Goal: Check status: Check status

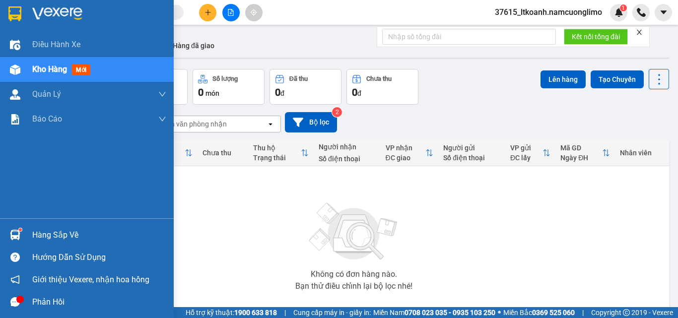
click at [20, 233] on img at bounding box center [15, 235] width 10 height 10
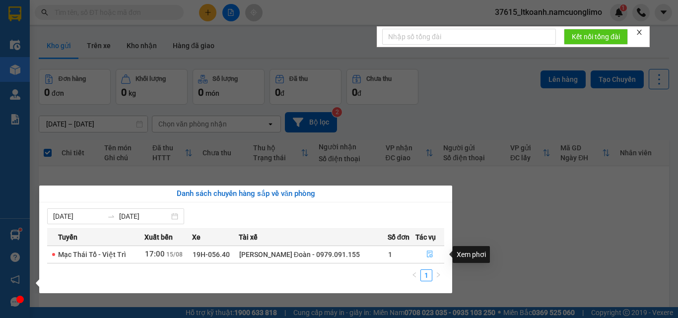
click at [426, 253] on icon "file-done" at bounding box center [429, 254] width 7 height 7
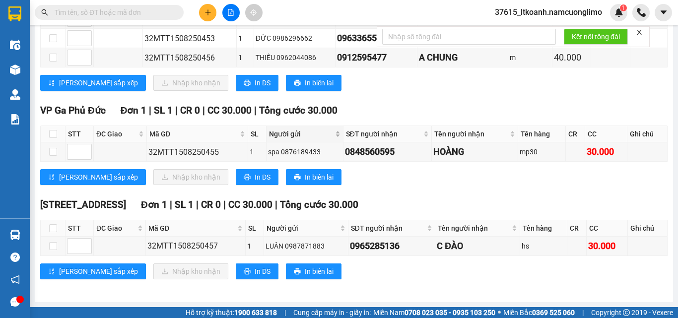
scroll to position [66, 0]
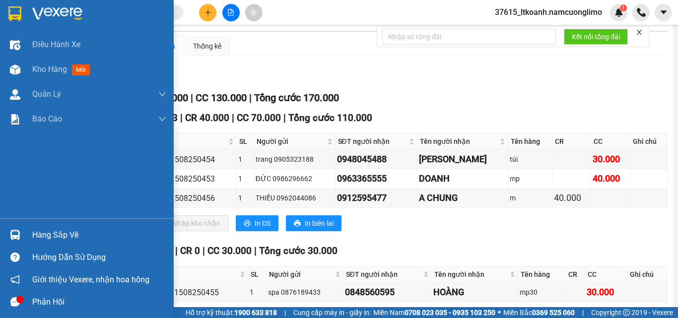
click at [5, 9] on div at bounding box center [87, 16] width 174 height 32
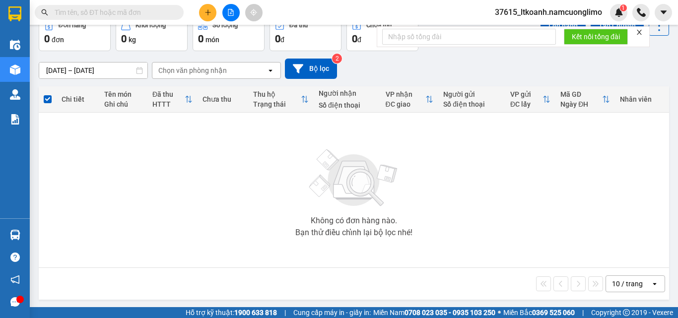
scroll to position [55, 0]
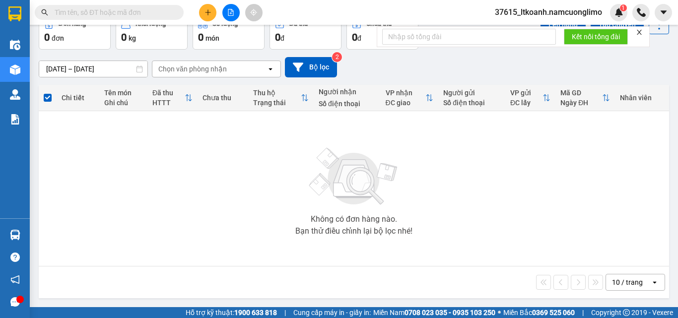
paste input "0848560595"
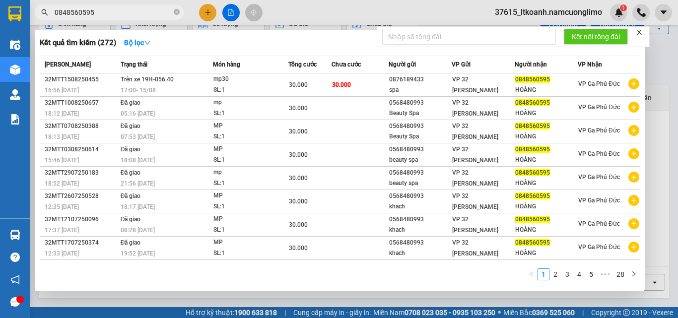
type input "0848560595"
click at [179, 10] on icon "close-circle" at bounding box center [177, 12] width 6 height 6
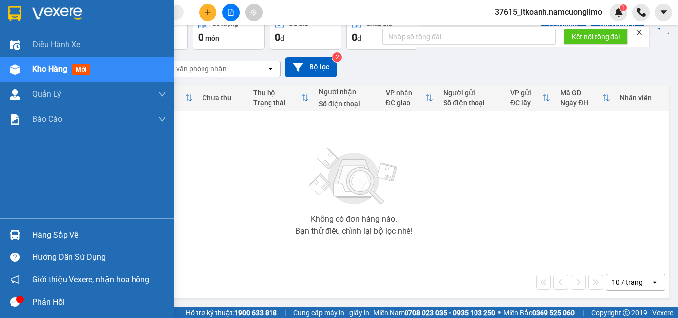
click at [17, 14] on img at bounding box center [14, 13] width 13 height 15
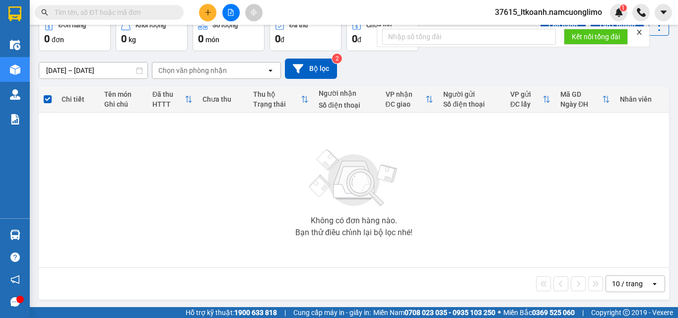
scroll to position [55, 0]
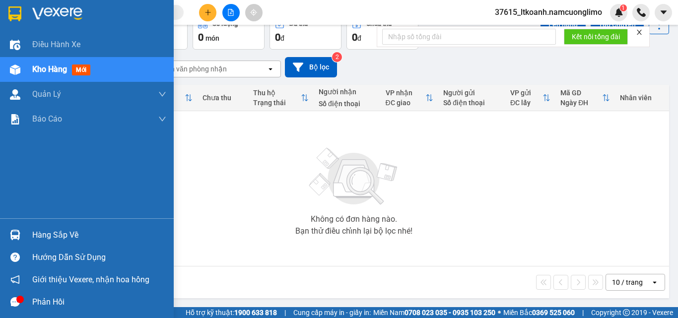
click at [33, 238] on div "Hàng sắp về" at bounding box center [99, 235] width 134 height 15
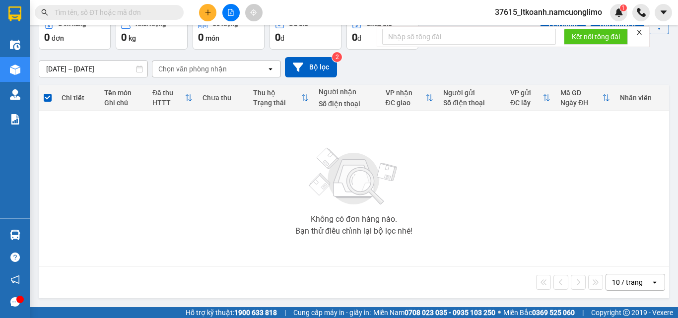
drag, startPoint x: 169, startPoint y: 159, endPoint x: 423, endPoint y: 214, distance: 259.6
click at [172, 159] on section "Kết quả tìm kiếm ( 272 ) Bộ lọc Mã ĐH Trạng thái Món hàng Tổng cước Chưa cước N…" at bounding box center [339, 159] width 678 height 318
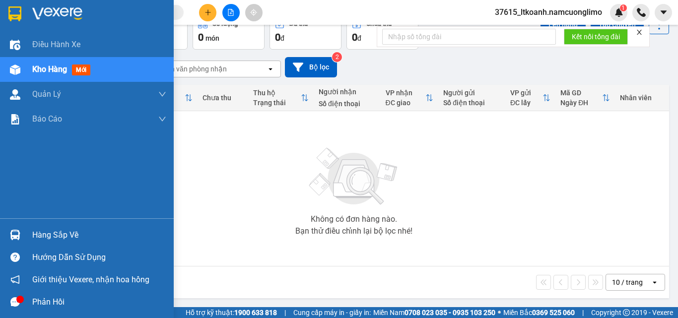
click at [12, 232] on img at bounding box center [15, 235] width 10 height 10
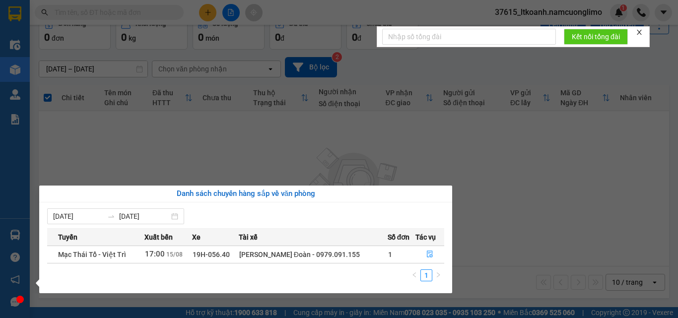
drag, startPoint x: 276, startPoint y: 146, endPoint x: 194, endPoint y: 145, distance: 81.4
click at [270, 146] on section "Kết quả tìm kiếm ( 272 ) Bộ lọc Mã ĐH Trạng thái Món hàng Tổng cước Chưa cước N…" at bounding box center [339, 159] width 678 height 318
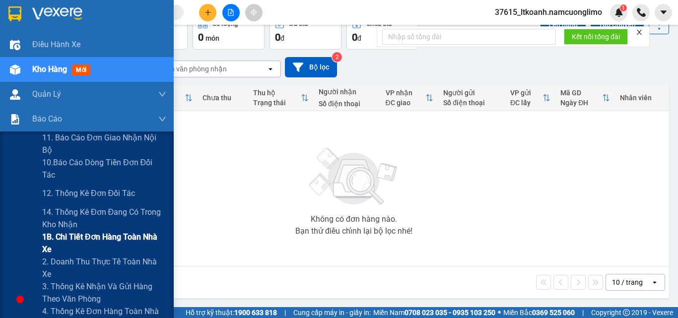
click at [60, 238] on span "1B. Chi tiết đơn hàng toàn nhà xe" at bounding box center [104, 243] width 124 height 25
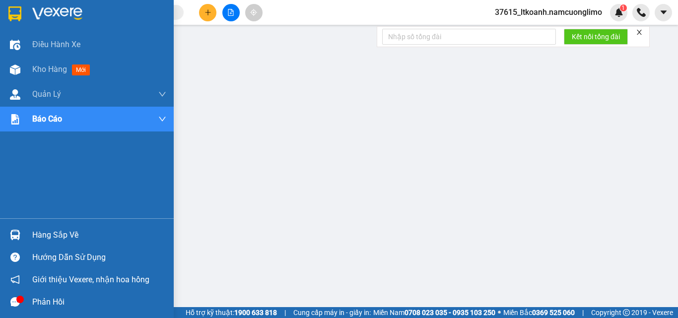
click at [12, 2] on div at bounding box center [87, 16] width 174 height 32
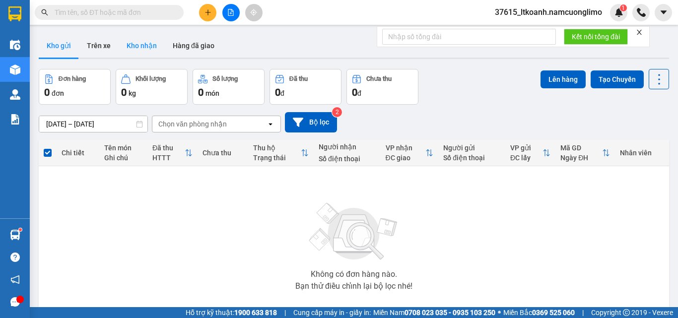
click at [143, 45] on button "Kho nhận" at bounding box center [142, 46] width 46 height 24
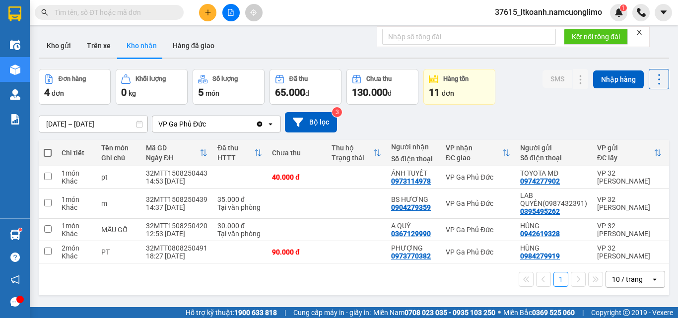
click at [129, 44] on button "Kho nhận" at bounding box center [142, 46] width 46 height 24
click at [63, 46] on button "Kho gửi" at bounding box center [59, 46] width 40 height 24
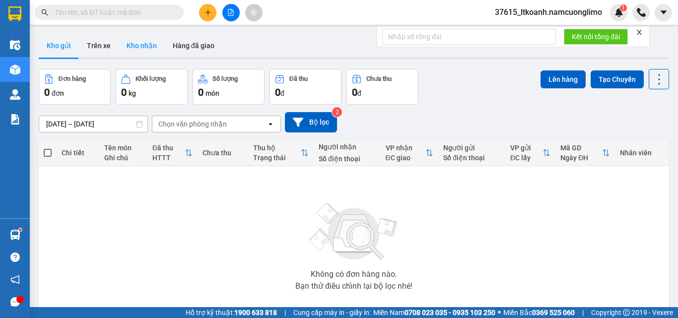
click at [136, 47] on button "Kho nhận" at bounding box center [142, 46] width 46 height 24
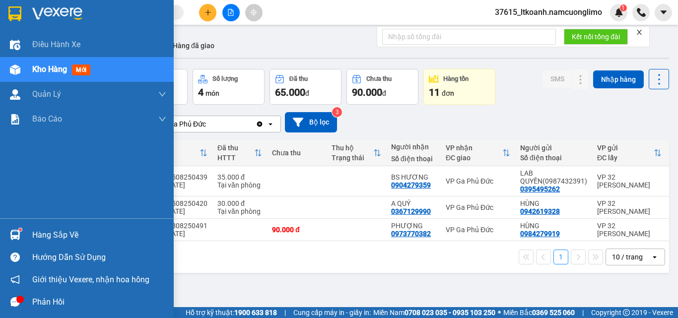
click at [18, 232] on img at bounding box center [15, 235] width 10 height 10
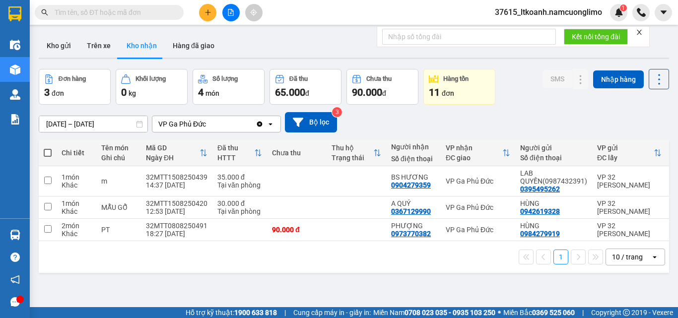
click at [489, 280] on section "Kết quả tìm kiếm ( 272 ) Bộ lọc Mã ĐH Trạng thái Món hàng Tổng cước Chưa cước N…" at bounding box center [339, 159] width 678 height 318
click at [56, 45] on button "Kho gửi" at bounding box center [59, 46] width 40 height 24
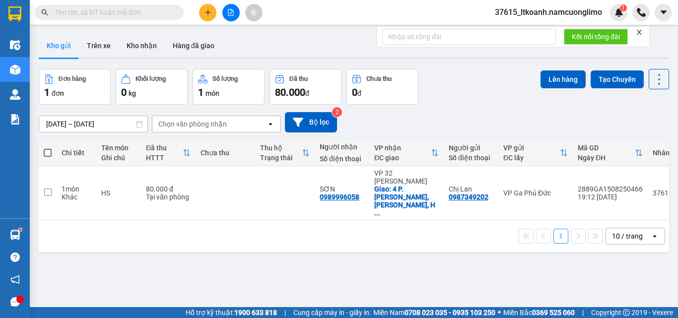
click at [16, 233] on img at bounding box center [15, 235] width 10 height 10
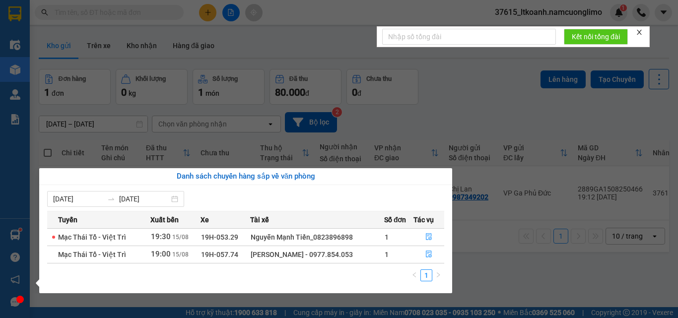
click at [519, 267] on section "Kết quả tìm kiếm ( 272 ) Bộ lọc Mã ĐH Trạng thái Món hàng Tổng cước Chưa cước N…" at bounding box center [339, 159] width 678 height 318
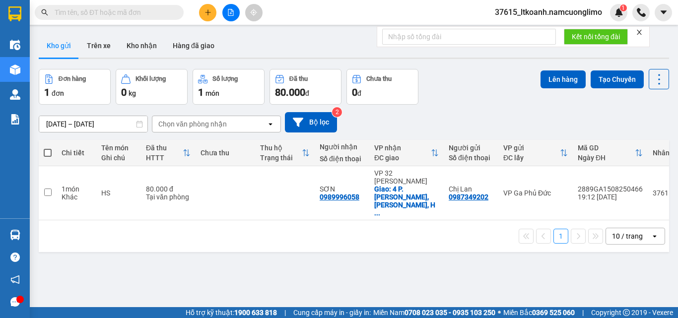
click at [67, 45] on button "Kho gửi" at bounding box center [59, 46] width 40 height 24
click at [139, 40] on button "Kho nhận" at bounding box center [142, 46] width 46 height 24
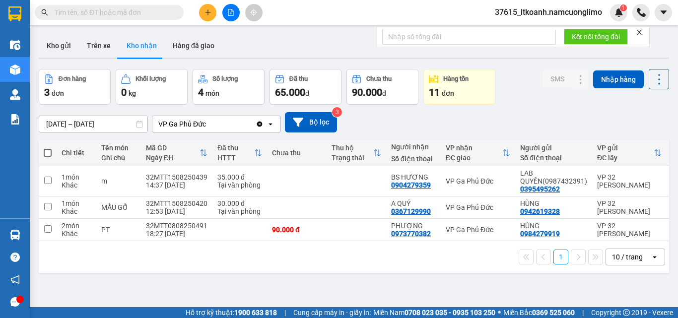
click at [63, 45] on button "Kho gửi" at bounding box center [59, 46] width 40 height 24
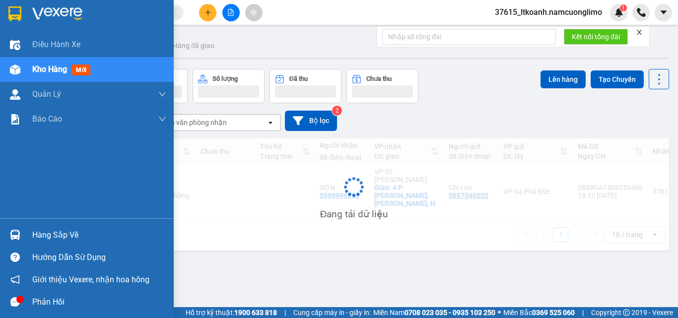
click at [10, 237] on img at bounding box center [15, 235] width 10 height 10
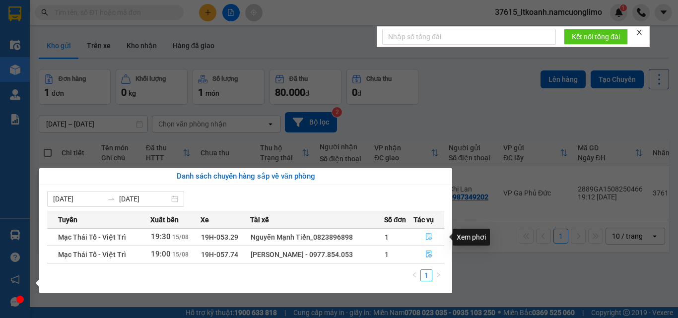
click at [430, 237] on icon "file-done" at bounding box center [428, 236] width 7 height 7
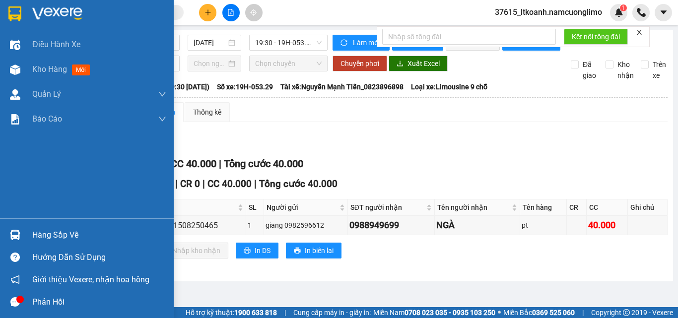
click at [20, 235] on div at bounding box center [14, 234] width 17 height 17
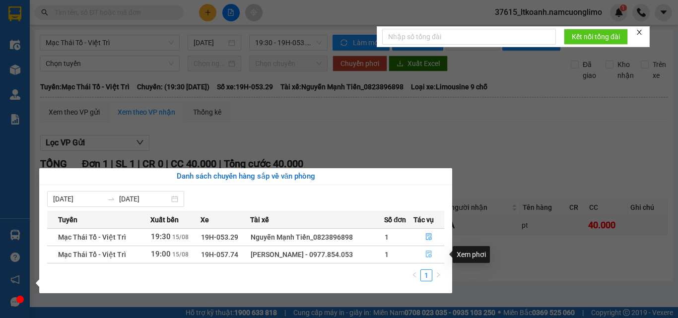
click at [429, 254] on icon "file-done" at bounding box center [428, 254] width 7 height 7
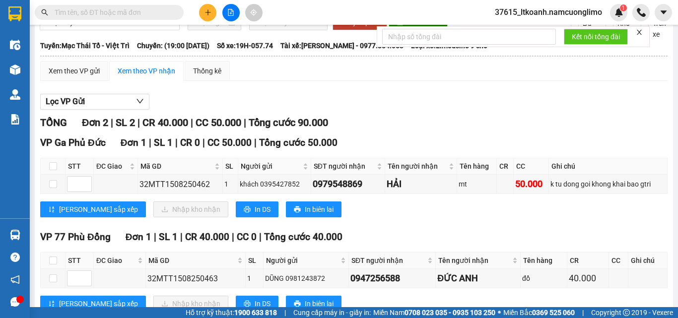
scroll to position [82, 0]
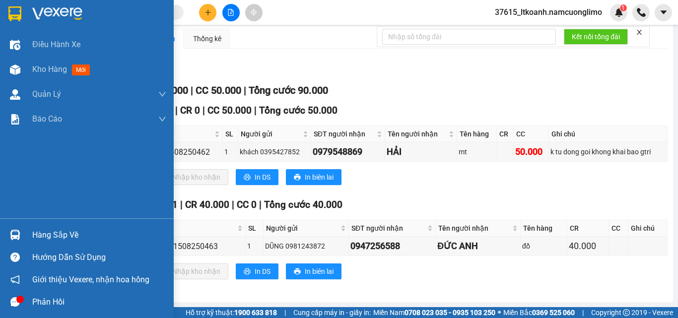
click at [25, 12] on div at bounding box center [87, 16] width 174 height 32
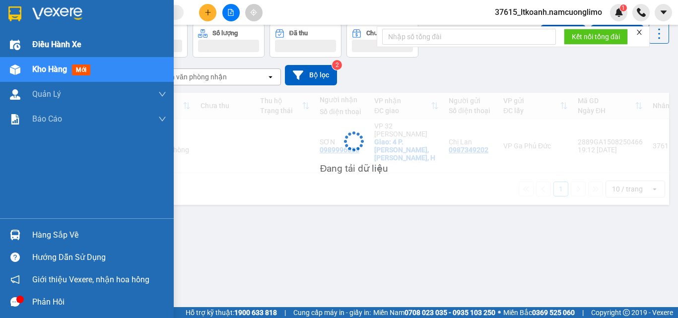
scroll to position [46, 0]
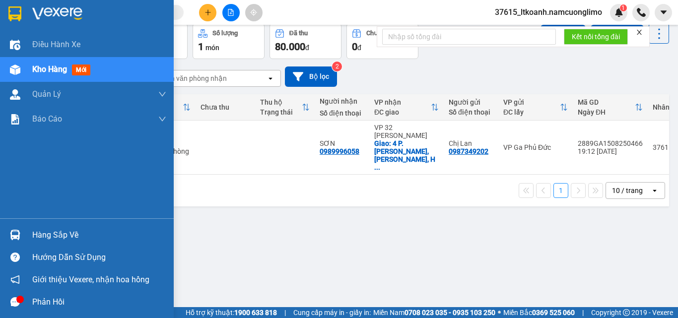
click at [14, 232] on img at bounding box center [15, 235] width 10 height 10
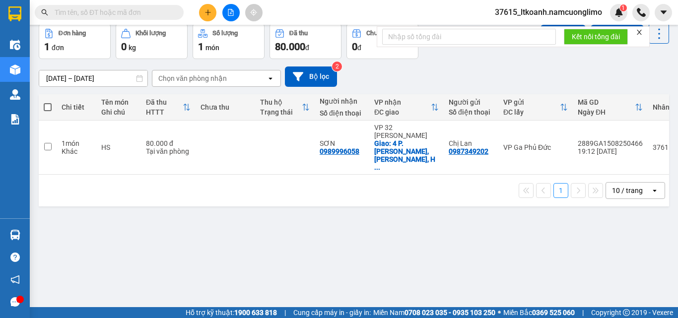
click at [502, 250] on section "Kết quả tìm kiếm ( 272 ) Bộ lọc Mã ĐH Trạng thái Món hàng Tổng cước Chưa cước N…" at bounding box center [339, 159] width 678 height 318
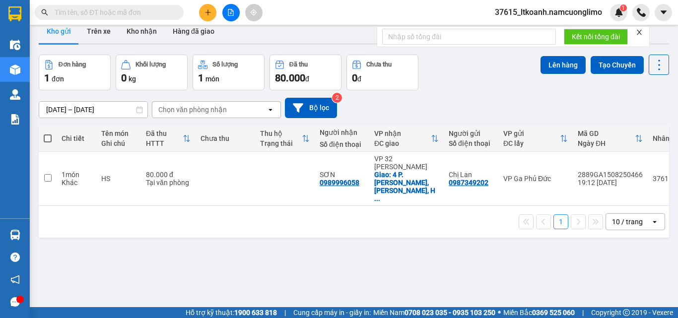
scroll to position [0, 0]
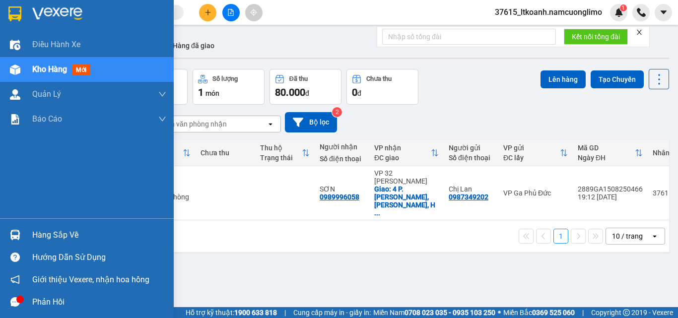
click at [19, 232] on img at bounding box center [15, 235] width 10 height 10
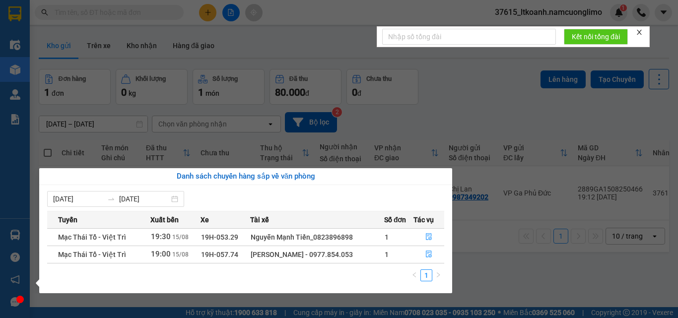
drag, startPoint x: 550, startPoint y: 267, endPoint x: 543, endPoint y: 257, distance: 12.1
click at [548, 265] on section "Kết quả tìm kiếm ( 272 ) Bộ lọc Mã ĐH Trạng thái Món hàng Tổng cước Chưa cước N…" at bounding box center [339, 159] width 678 height 318
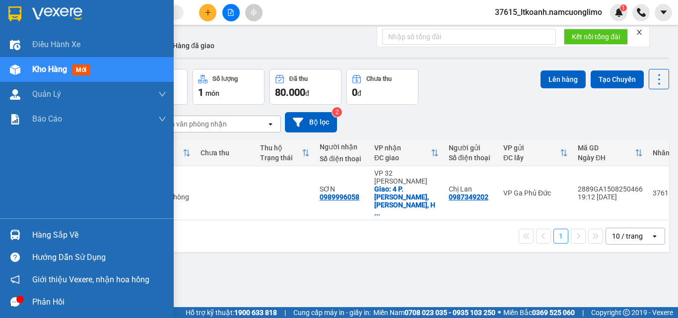
click at [19, 9] on img at bounding box center [14, 13] width 13 height 15
click at [26, 238] on div "Hàng sắp về" at bounding box center [87, 235] width 174 height 22
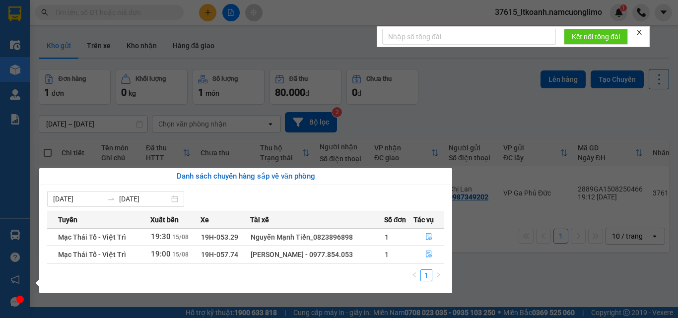
click at [514, 251] on section "Kết quả tìm kiếm ( 272 ) Bộ lọc Mã ĐH Trạng thái Món hàng Tổng cước Chưa cước N…" at bounding box center [339, 159] width 678 height 318
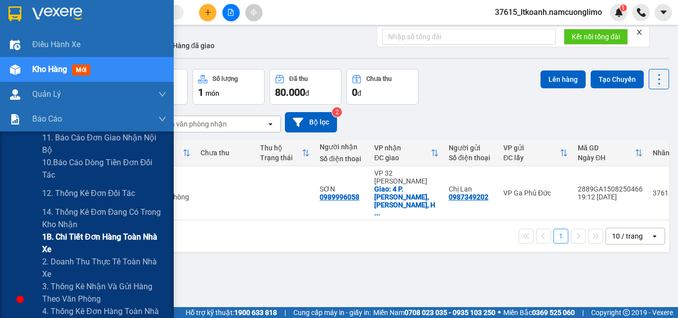
click at [56, 244] on span "1B. Chi tiết đơn hàng toàn nhà xe" at bounding box center [104, 243] width 124 height 25
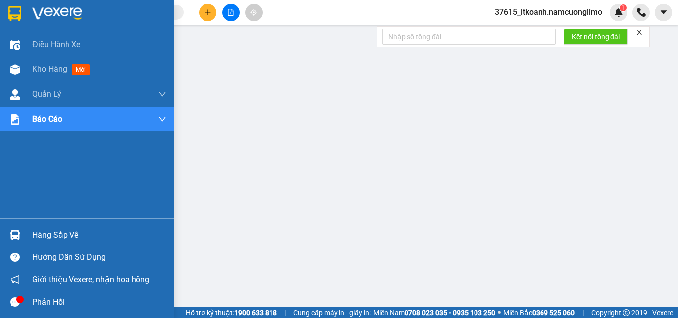
click at [16, 9] on img at bounding box center [14, 13] width 13 height 15
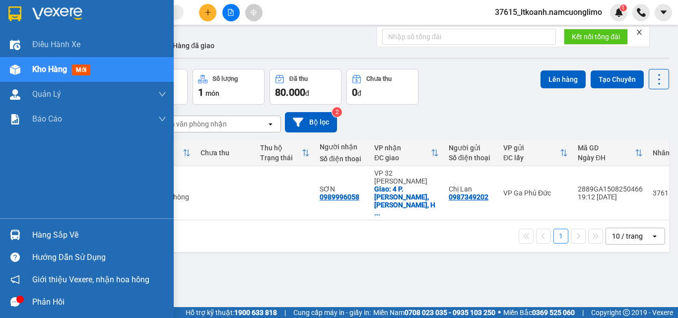
click at [14, 16] on img at bounding box center [14, 13] width 13 height 15
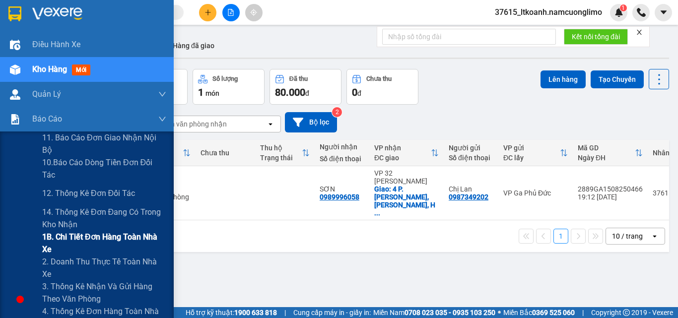
click at [50, 245] on span "1B. Chi tiết đơn hàng toàn nhà xe" at bounding box center [104, 243] width 124 height 25
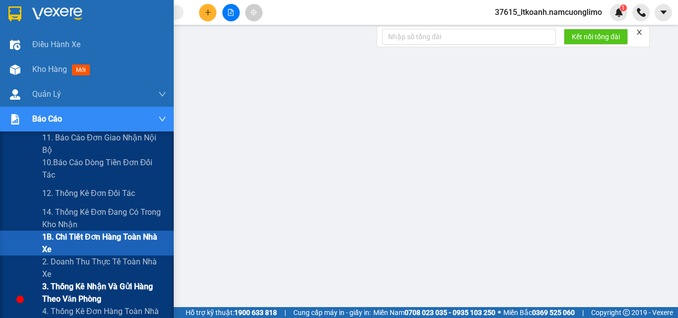
click at [56, 287] on span "3. Thống kê nhận và gửi hàng theo văn phòng" at bounding box center [104, 293] width 124 height 25
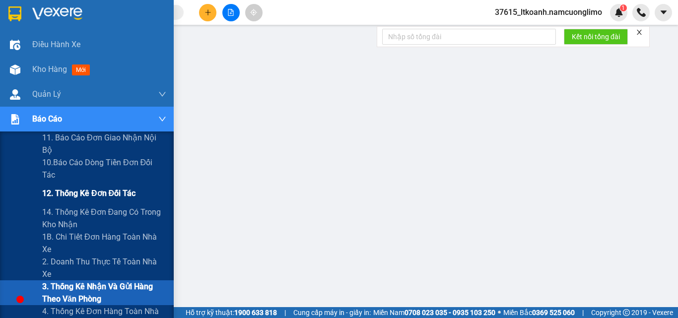
click at [81, 192] on span "12. Thống kê đơn đối tác" at bounding box center [88, 193] width 93 height 12
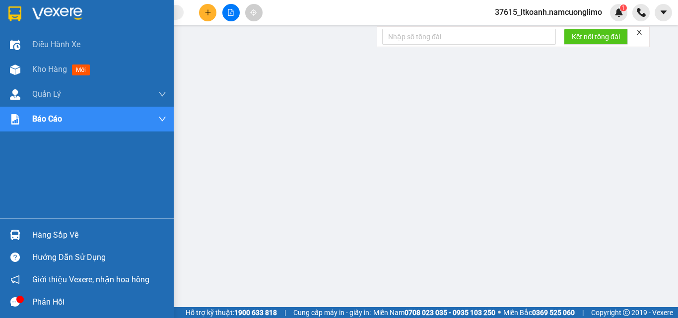
click at [22, 17] on div at bounding box center [14, 13] width 17 height 17
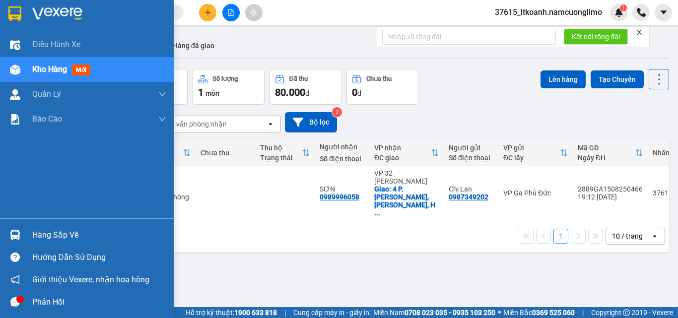
click at [59, 233] on div "Hàng sắp về" at bounding box center [99, 235] width 134 height 15
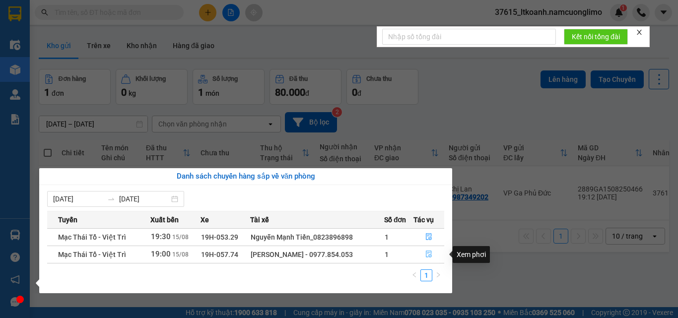
click at [429, 256] on icon "file-done" at bounding box center [428, 254] width 7 height 7
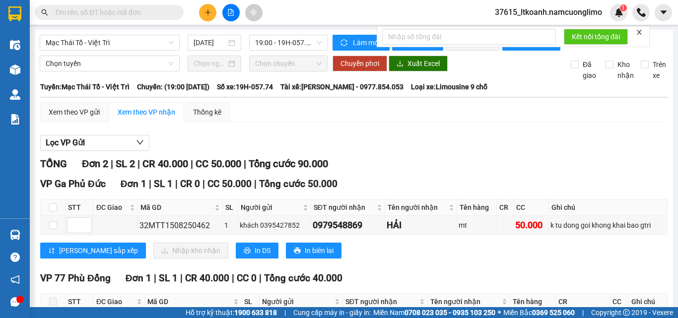
click at [479, 183] on div "TỔNG Đơn 2 | SL 2 | CR 40.000 | CC 50.000 | Tổng cước 90.000 VP Ga [GEOGRAPHIC_…" at bounding box center [354, 260] width 628 height 209
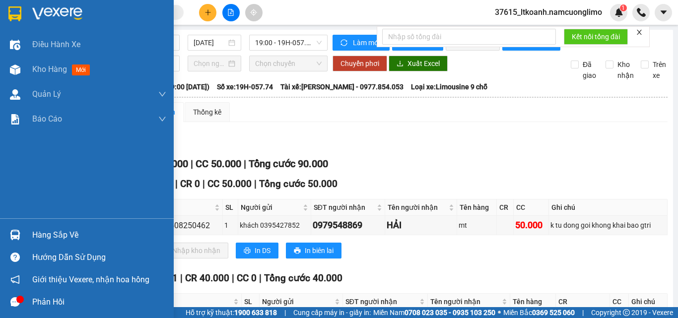
click at [20, 231] on img at bounding box center [15, 235] width 10 height 10
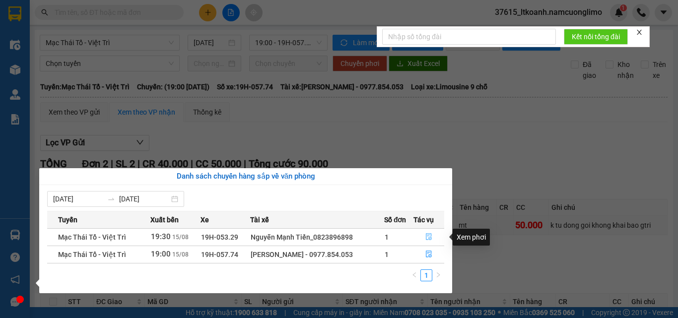
click at [430, 236] on icon "file-done" at bounding box center [428, 236] width 7 height 7
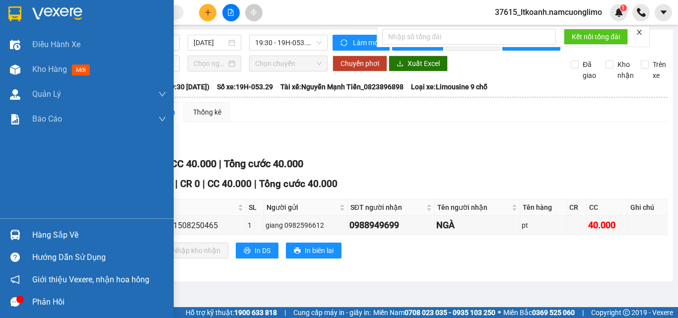
click at [13, 15] on img at bounding box center [14, 13] width 13 height 15
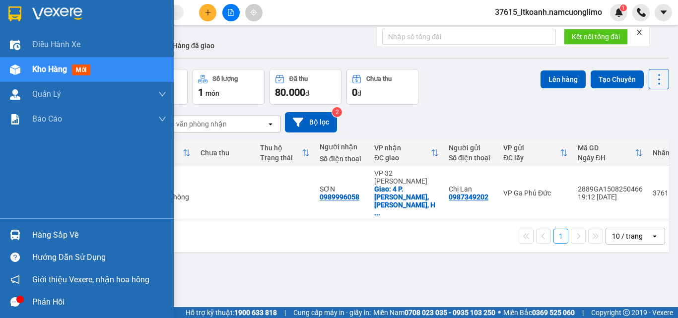
click at [9, 230] on div at bounding box center [14, 234] width 17 height 17
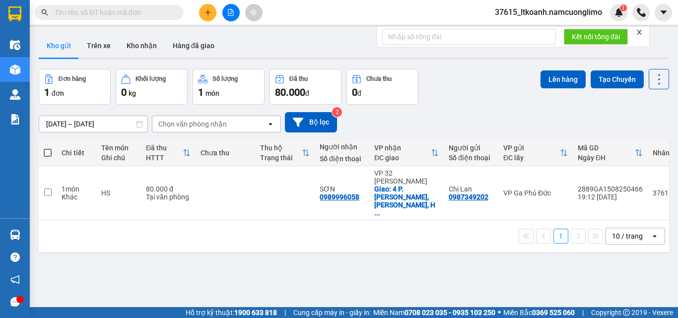
click at [503, 259] on section "Kết quả tìm kiếm ( 272 ) Bộ lọc Mã ĐH Trạng thái Món hàng Tổng cước Chưa cước N…" at bounding box center [339, 159] width 678 height 318
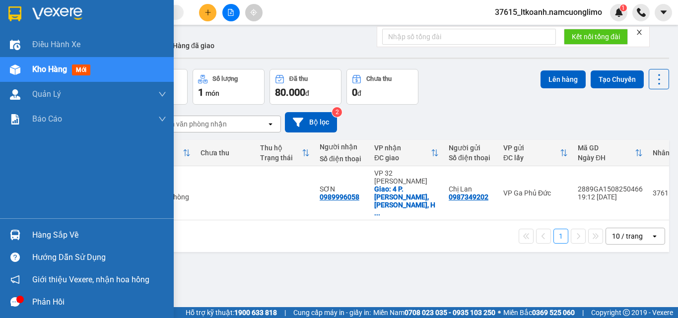
drag, startPoint x: 14, startPoint y: 234, endPoint x: 25, endPoint y: 232, distance: 11.0
click at [15, 234] on img at bounding box center [15, 235] width 10 height 10
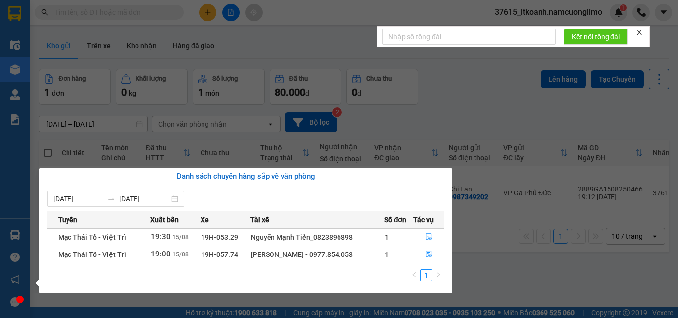
click at [515, 274] on section "Kết quả tìm kiếm ( 272 ) Bộ lọc Mã ĐH Trạng thái Món hàng Tổng cước Chưa cước N…" at bounding box center [339, 159] width 678 height 318
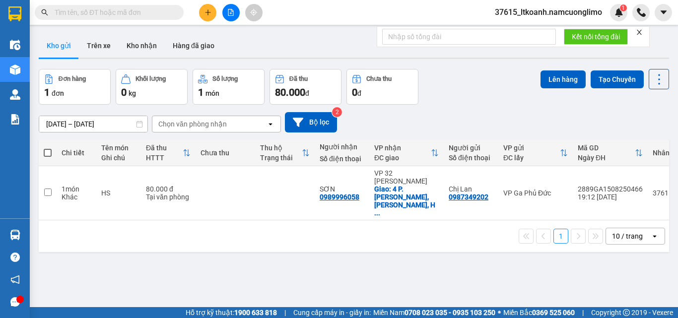
click at [183, 283] on div "ver 1.8.138 Kho gửi Trên xe Kho nhận Hàng đã giao Đơn hàng 1 đơn Khối lượng 0 k…" at bounding box center [354, 189] width 638 height 318
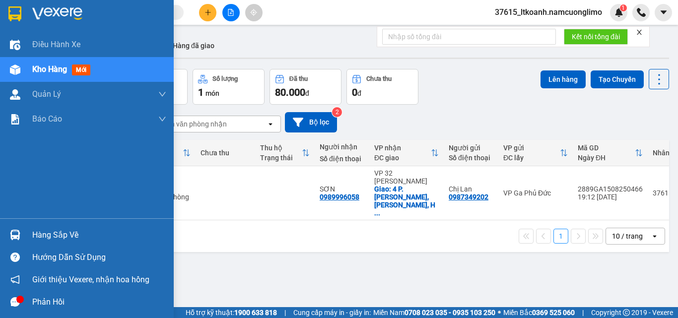
click at [26, 232] on div "Hàng sắp về" at bounding box center [87, 235] width 174 height 22
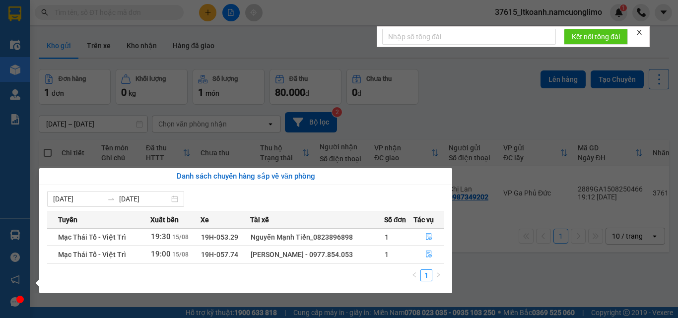
click at [577, 265] on section "Kết quả tìm kiếm ( 272 ) Bộ lọc Mã ĐH Trạng thái Món hàng Tổng cước Chưa cước N…" at bounding box center [339, 159] width 678 height 318
